Goal: Navigation & Orientation: Find specific page/section

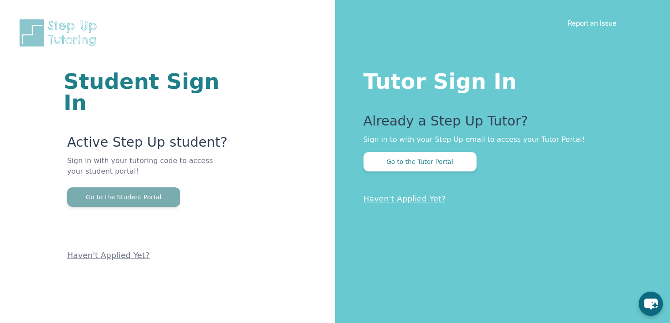
click at [133, 187] on button "Go to the Student Portal" at bounding box center [123, 196] width 113 height 19
click at [159, 187] on button "Go to the Student Portal" at bounding box center [123, 196] width 113 height 19
click at [169, 187] on button "Go to the Student Portal" at bounding box center [123, 196] width 113 height 19
